Goal: Information Seeking & Learning: Learn about a topic

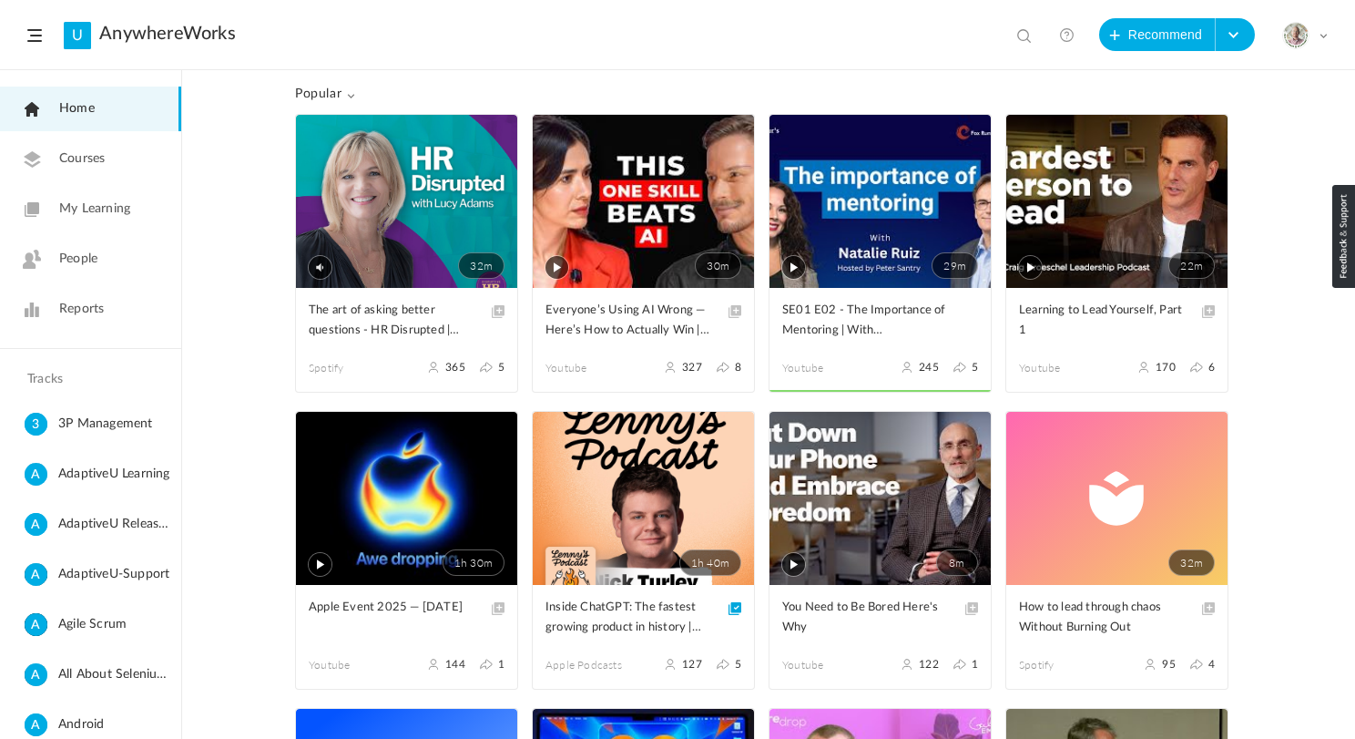
click at [1026, 29] on span at bounding box center [1026, 37] width 18 height 18
type input "zero bugs"
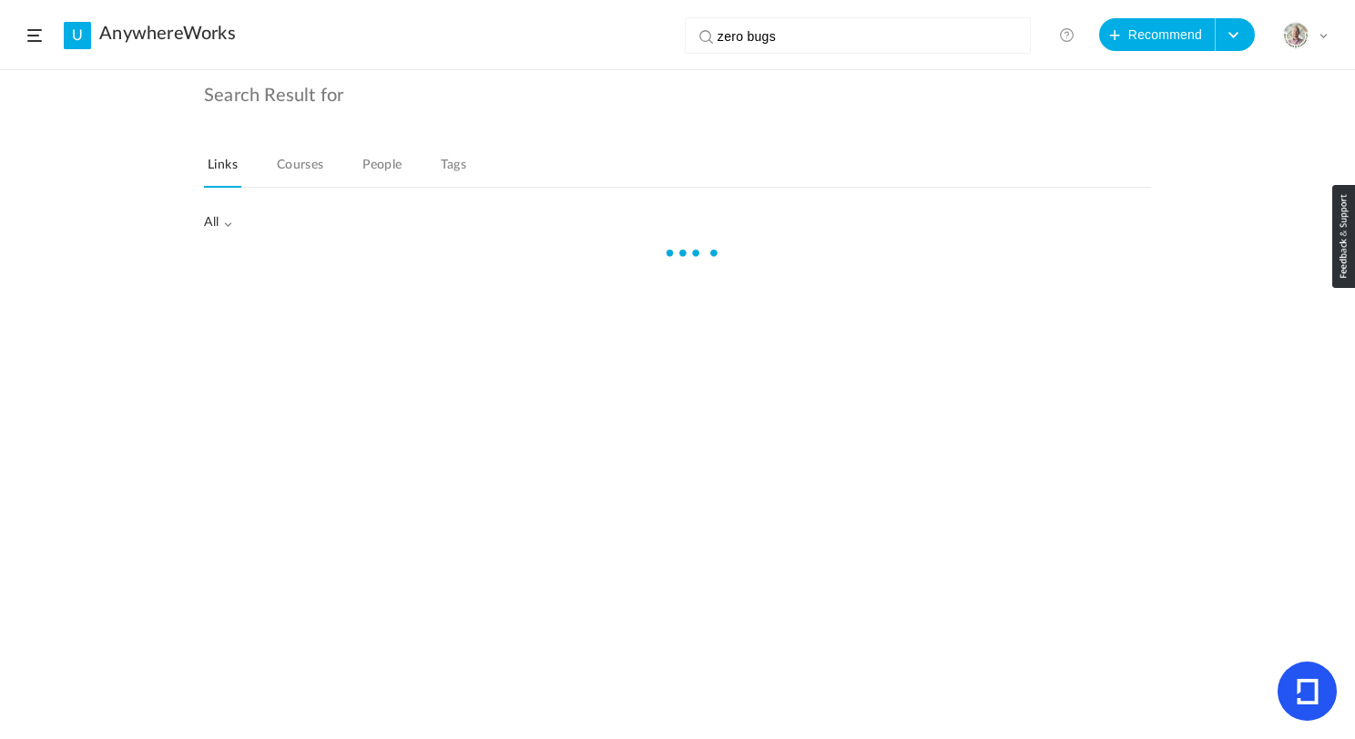
click at [695, 109] on div at bounding box center [677, 120] width 947 height 27
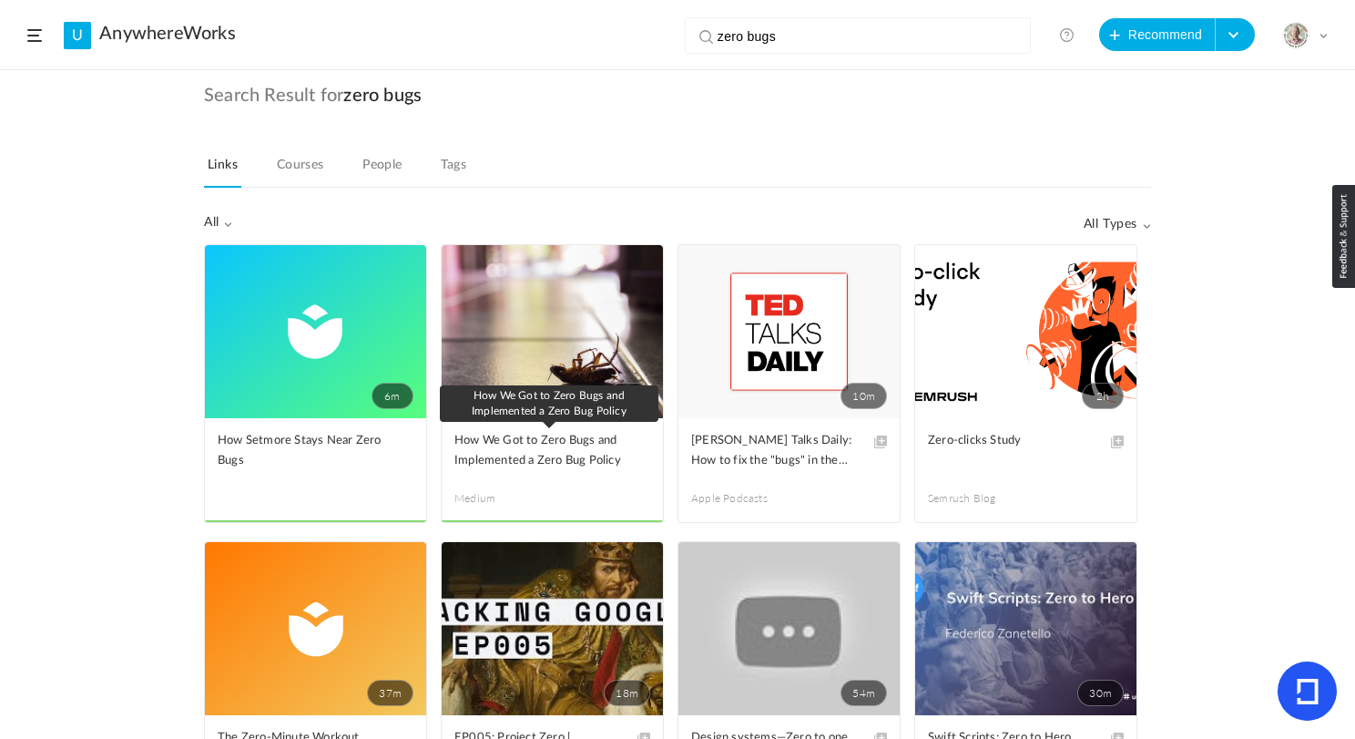
click at [556, 450] on span "How We Got to Zero Bugs and Implemented a Zero Bug Policy" at bounding box center [538, 451] width 168 height 40
